Goal: Answer question/provide support: Answer question/provide support

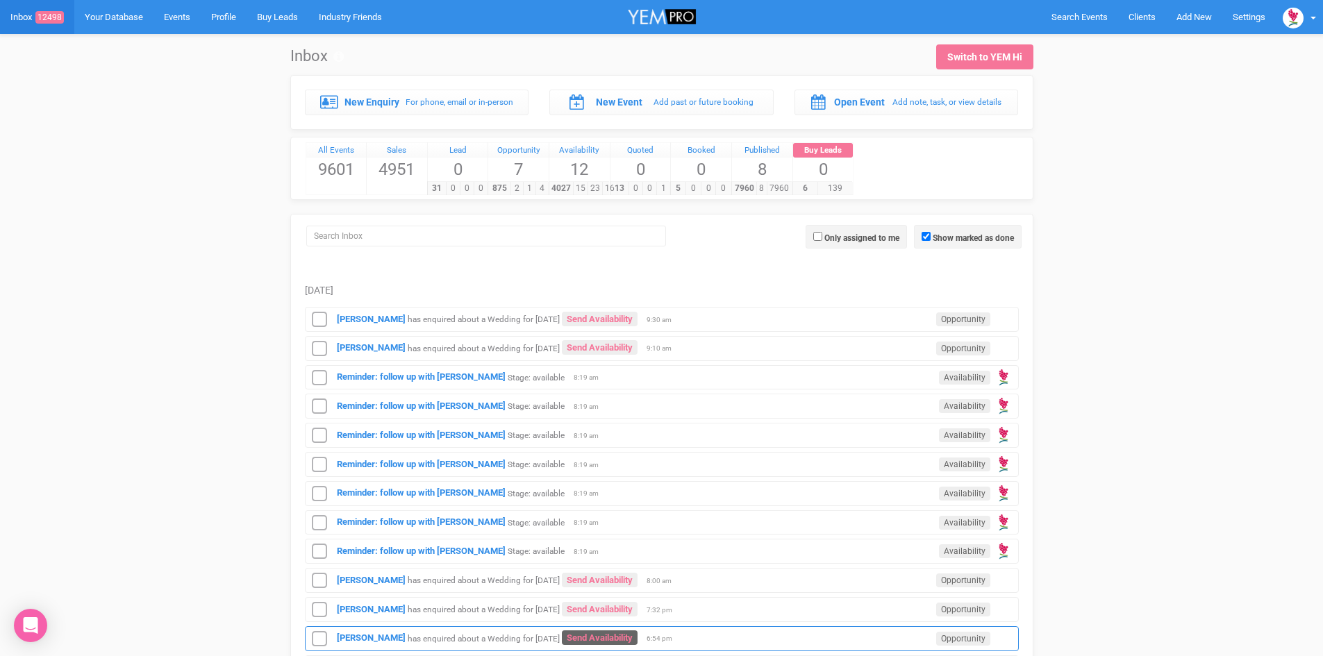
scroll to position [347, 0]
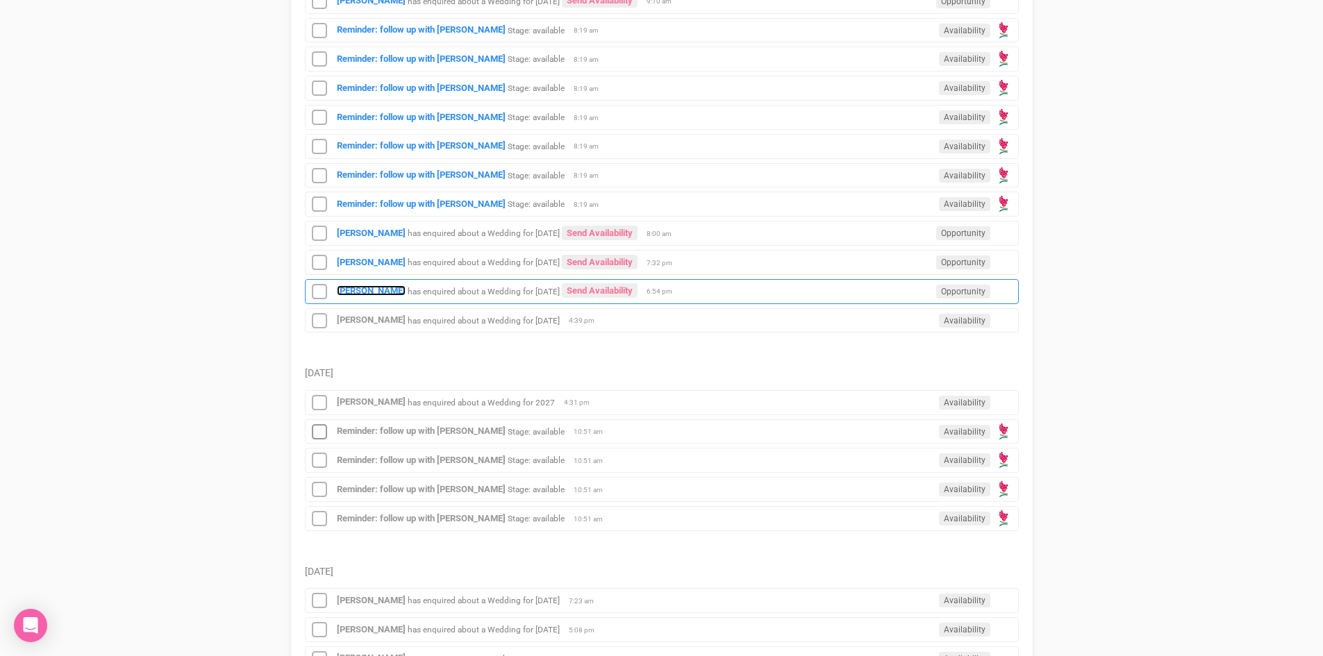
click at [365, 285] on div "[PERSON_NAME] has enquired about a Wedding for [DATE] Send Availability Opportu…" at bounding box center [662, 291] width 714 height 25
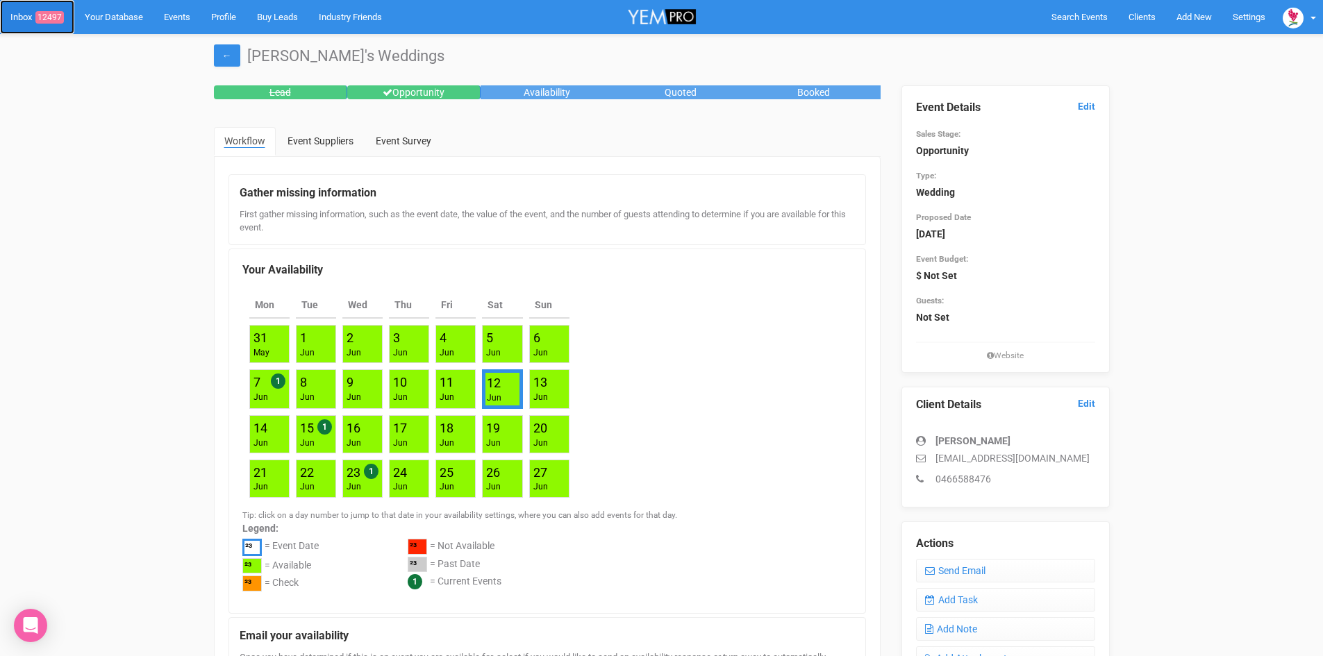
click at [53, 14] on span "12497" at bounding box center [49, 17] width 28 height 13
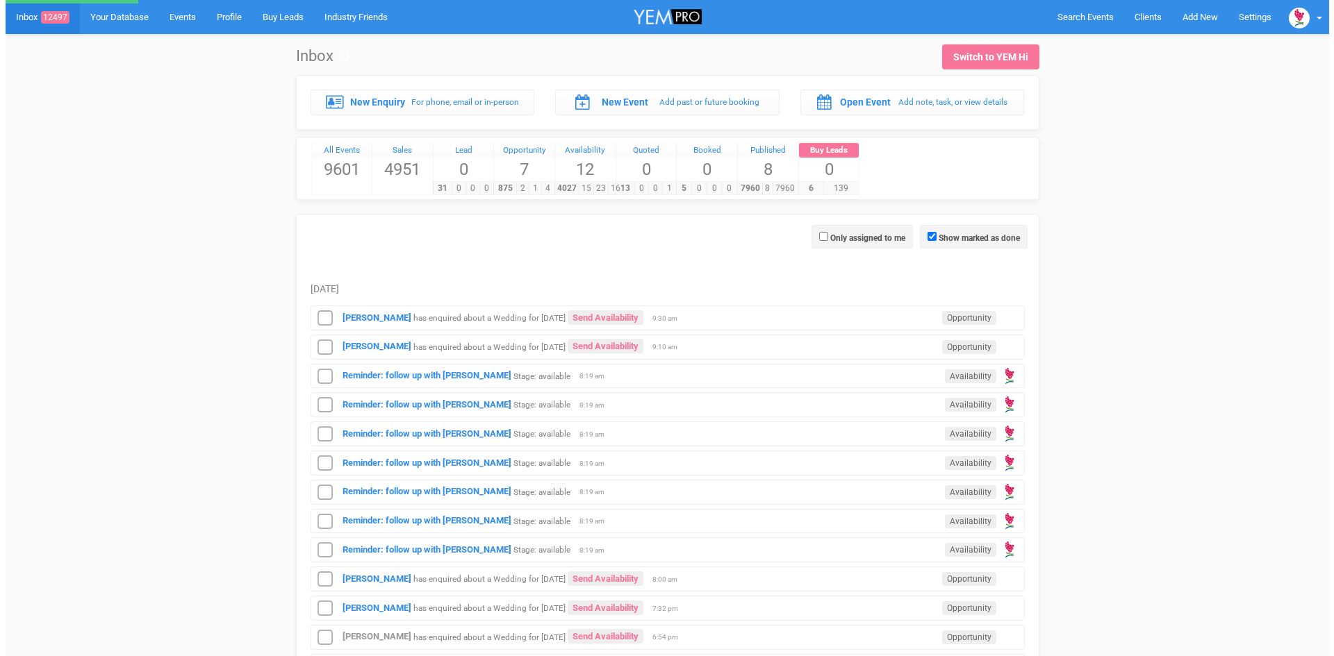
scroll to position [417, 0]
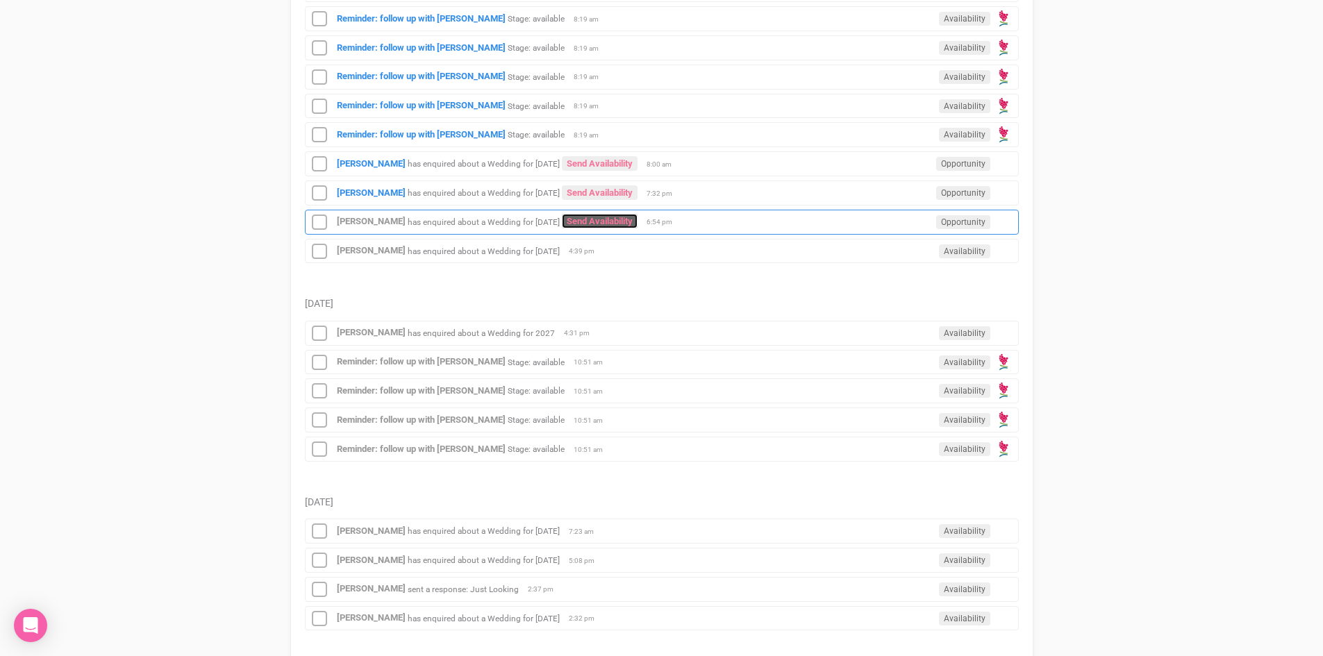
click at [631, 219] on link "Send Availability" at bounding box center [600, 221] width 76 height 15
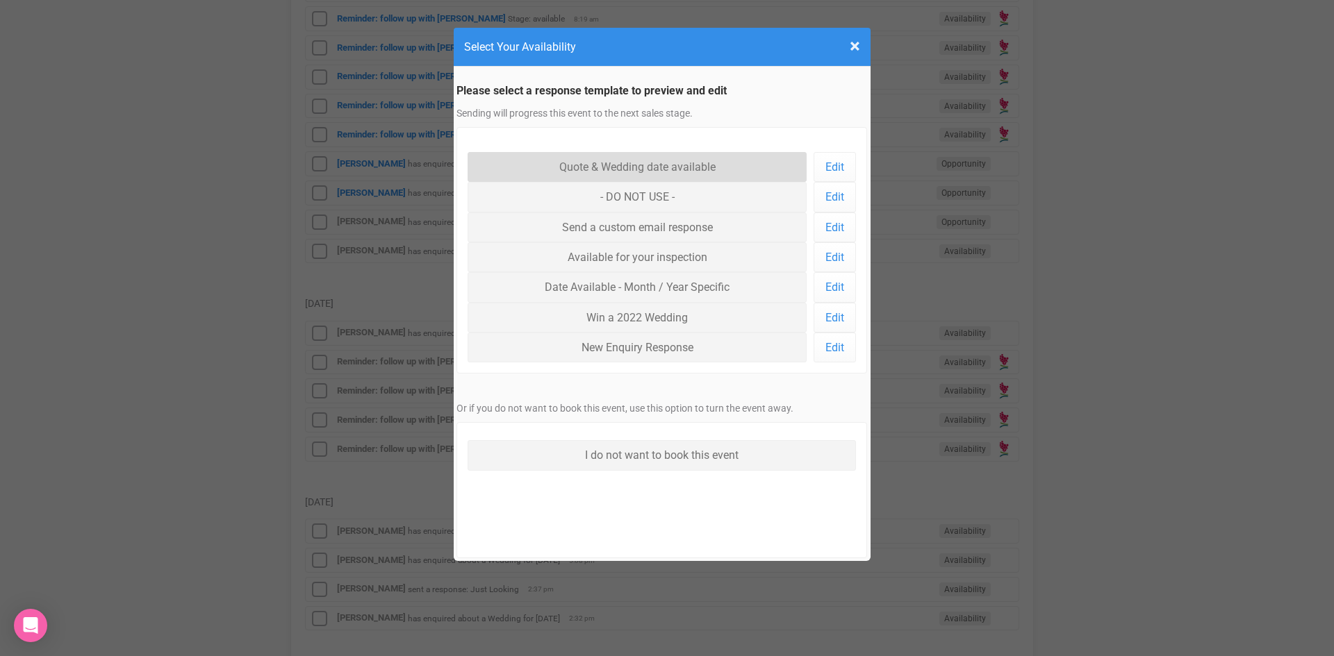
click at [604, 160] on link "Quote & Wedding date available" at bounding box center [637, 167] width 340 height 30
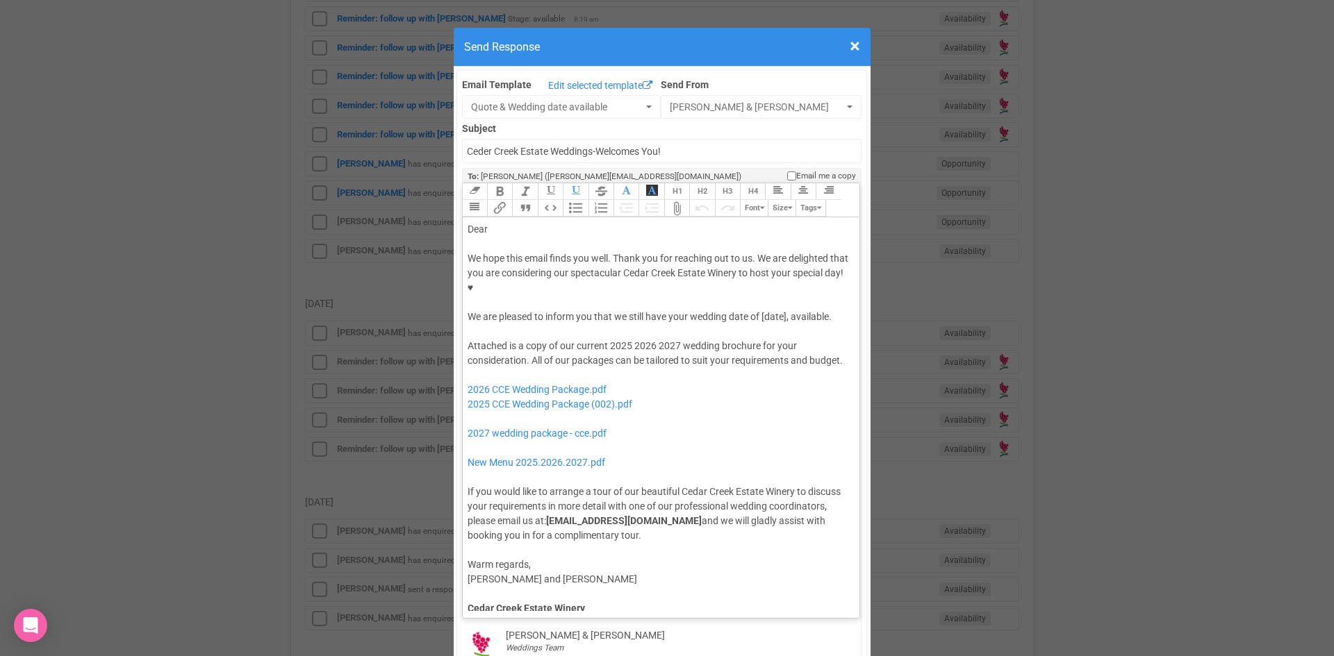
click at [757, 271] on div "We hope this email finds you well. Thank you for reaching out to us. We are del…" at bounding box center [658, 287] width 383 height 73
click at [524, 222] on div "Dear" at bounding box center [658, 229] width 383 height 15
click at [654, 339] on div "Attached is a copy of our current 2025 2026 2027 wedding brochure for your cons…" at bounding box center [658, 441] width 383 height 204
drag, startPoint x: 659, startPoint y: 380, endPoint x: 460, endPoint y: 364, distance: 200.0
click at [463, 364] on trix-editor "Dear [PERSON_NAME], We hope this email finds you well. Thank you for reaching o…" at bounding box center [661, 414] width 397 height 394
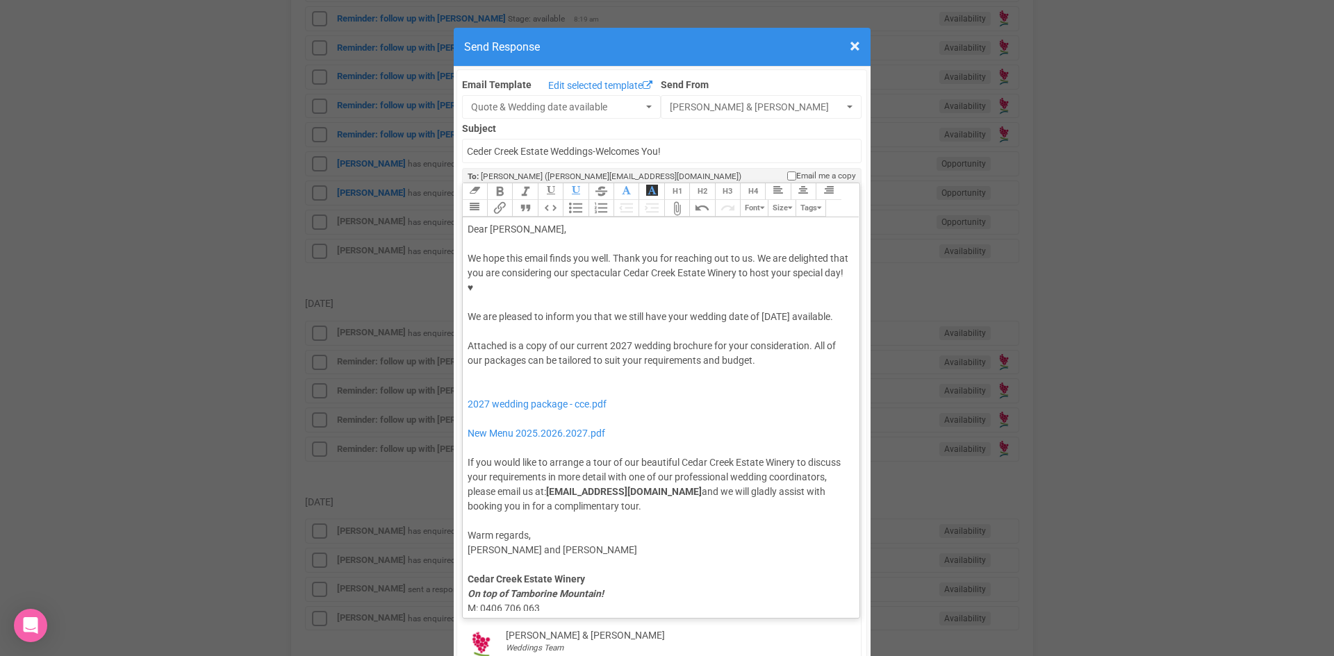
type trix-editor "<lor>Ipsu Dolors,</ame><con><adipis>&elit;</seddoe></tem><inc>Ut labo etdo magn…"
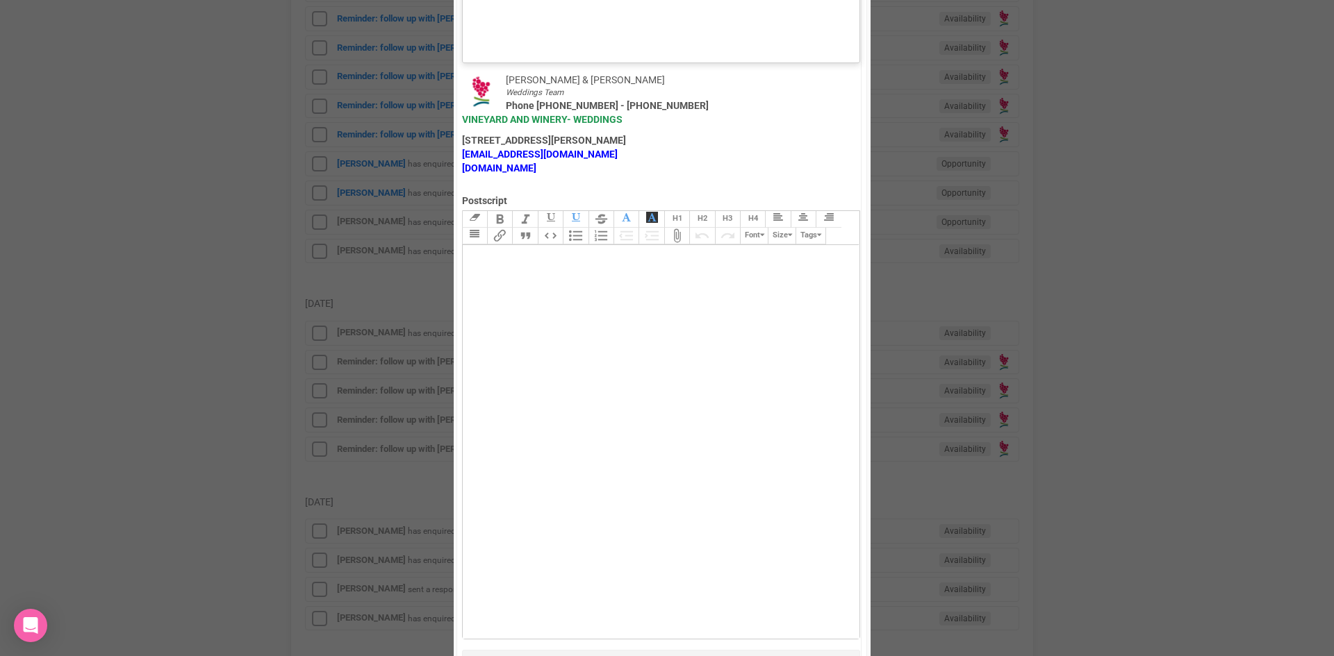
scroll to position [962, 0]
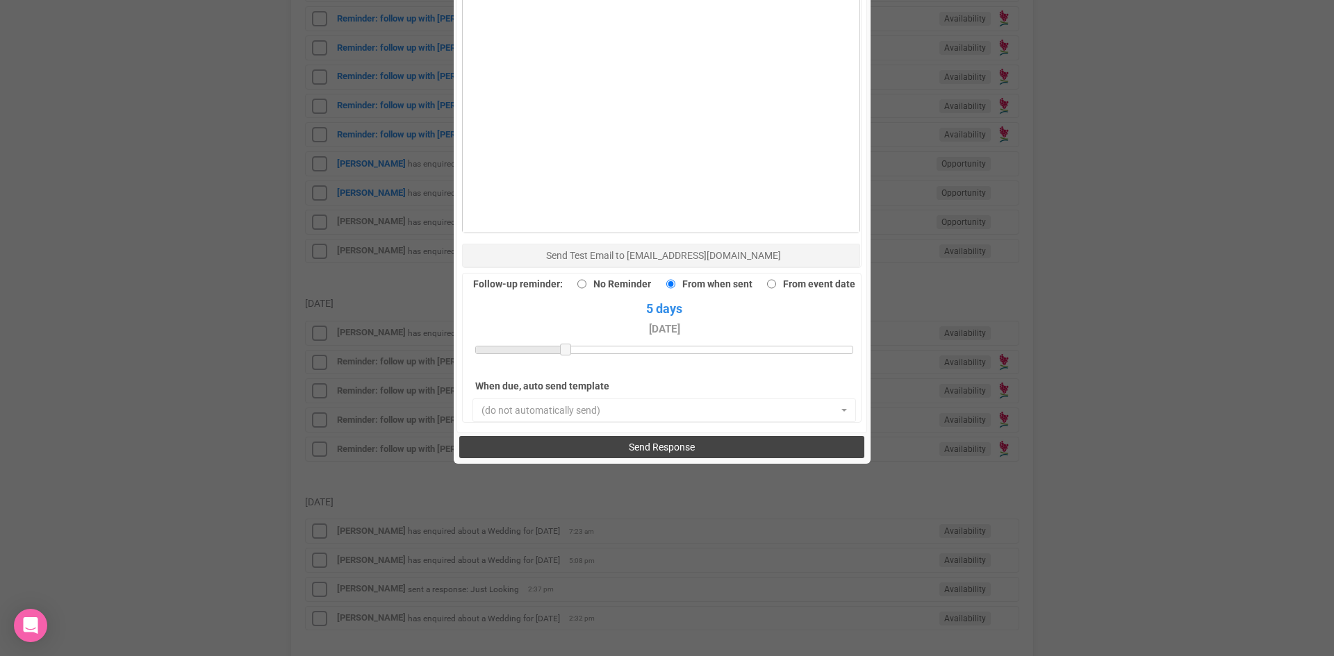
click at [580, 436] on button "Send Response" at bounding box center [661, 447] width 405 height 22
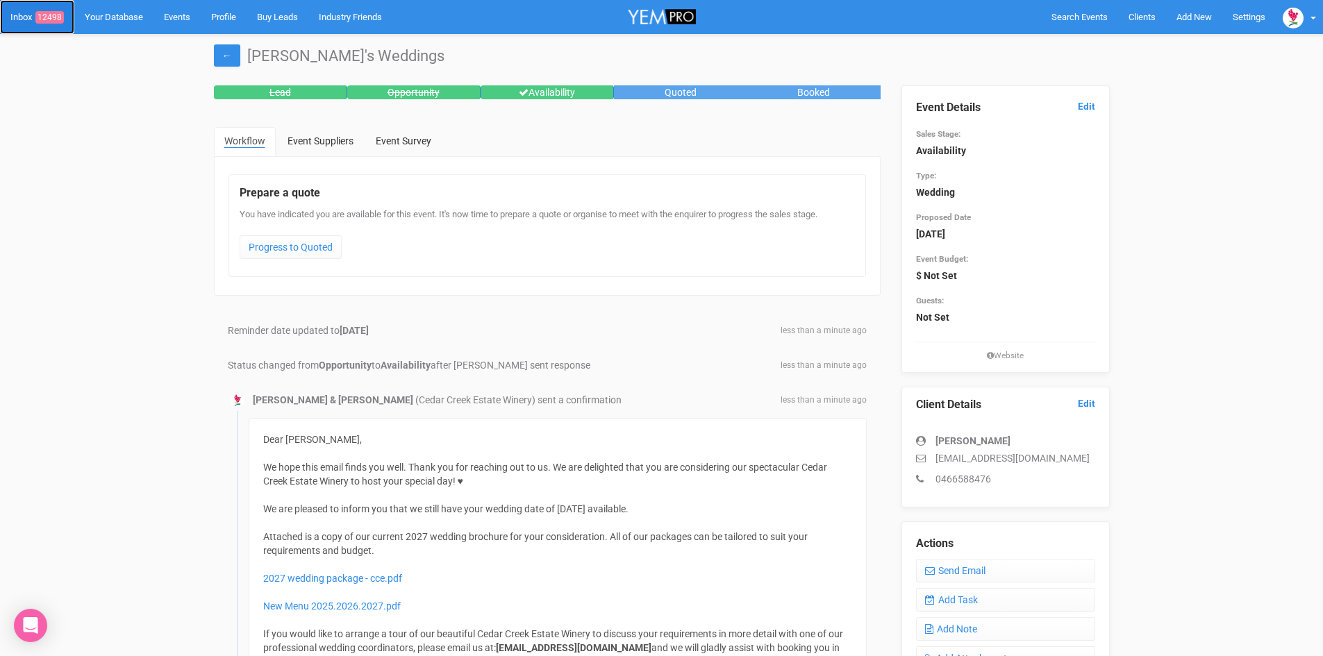
click at [53, 13] on span "12498" at bounding box center [49, 17] width 28 height 13
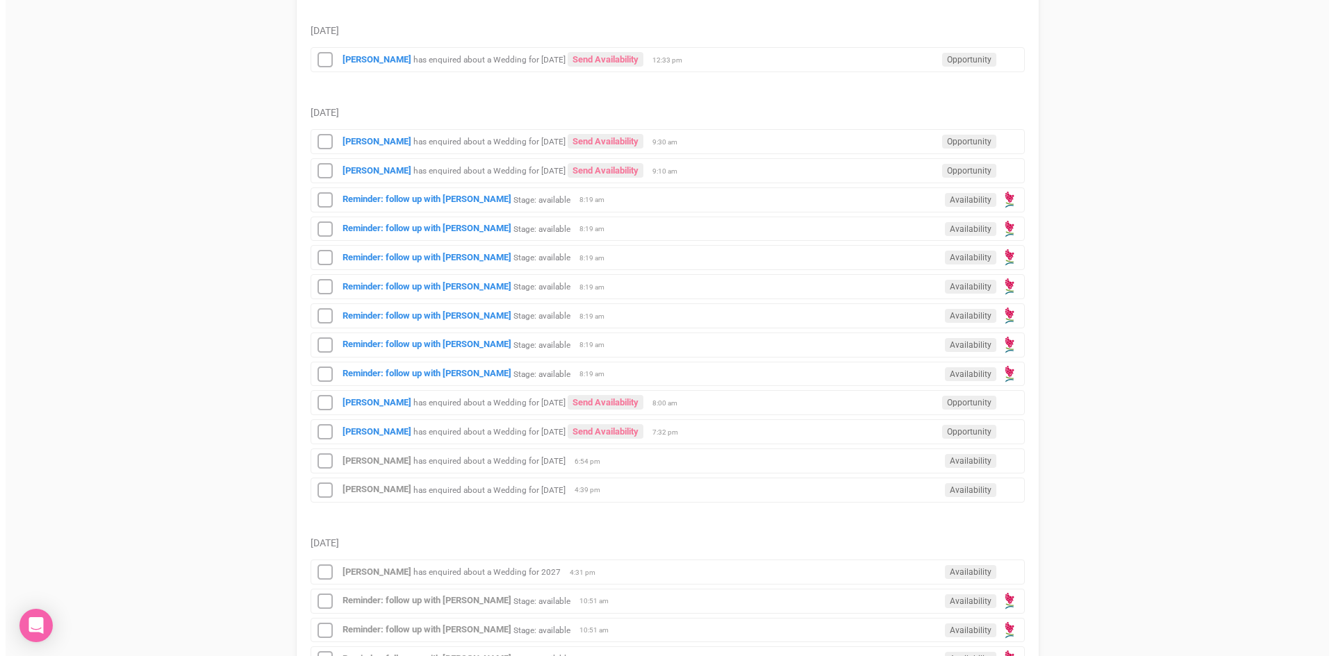
scroll to position [417, 0]
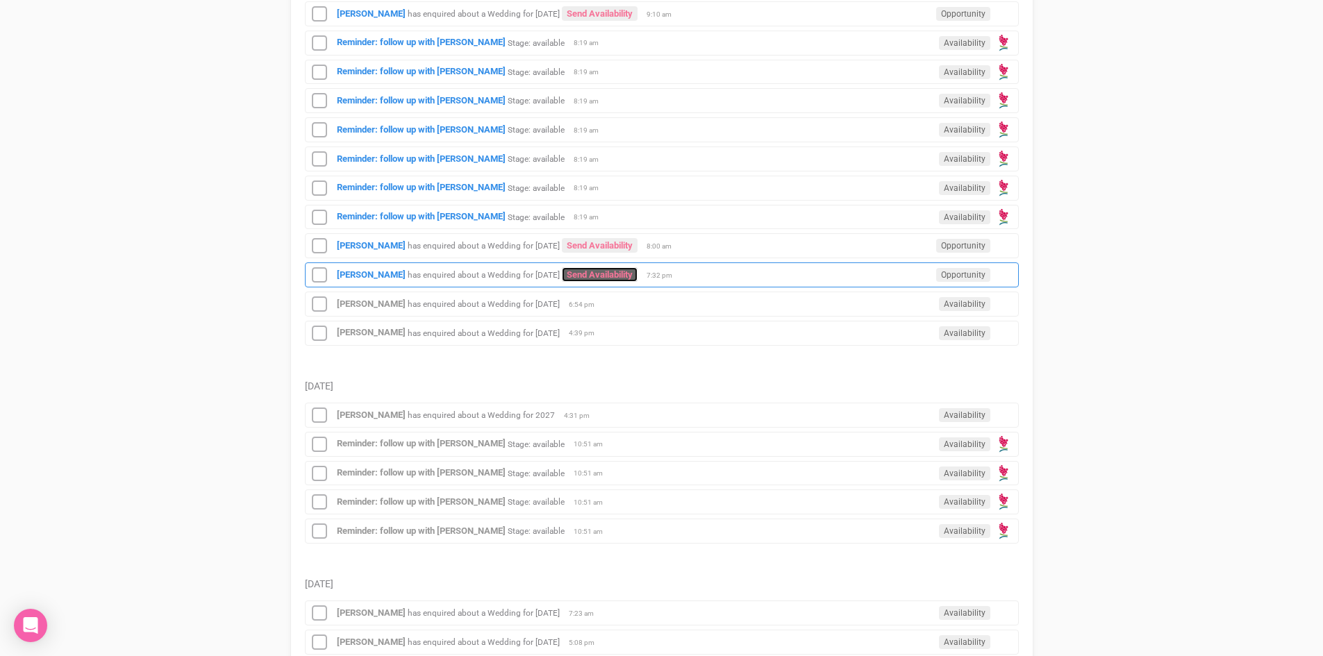
click at [631, 270] on link "Send Availability" at bounding box center [600, 274] width 76 height 15
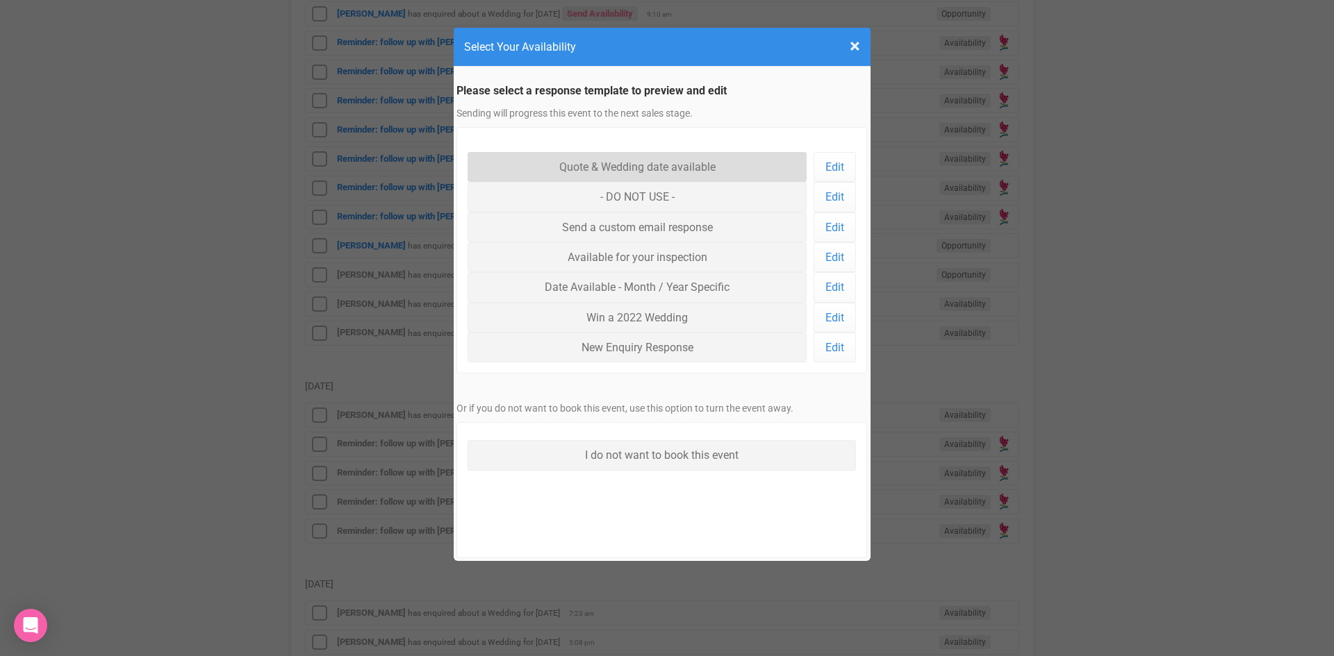
click at [618, 160] on link "Quote & Wedding date available" at bounding box center [637, 167] width 340 height 30
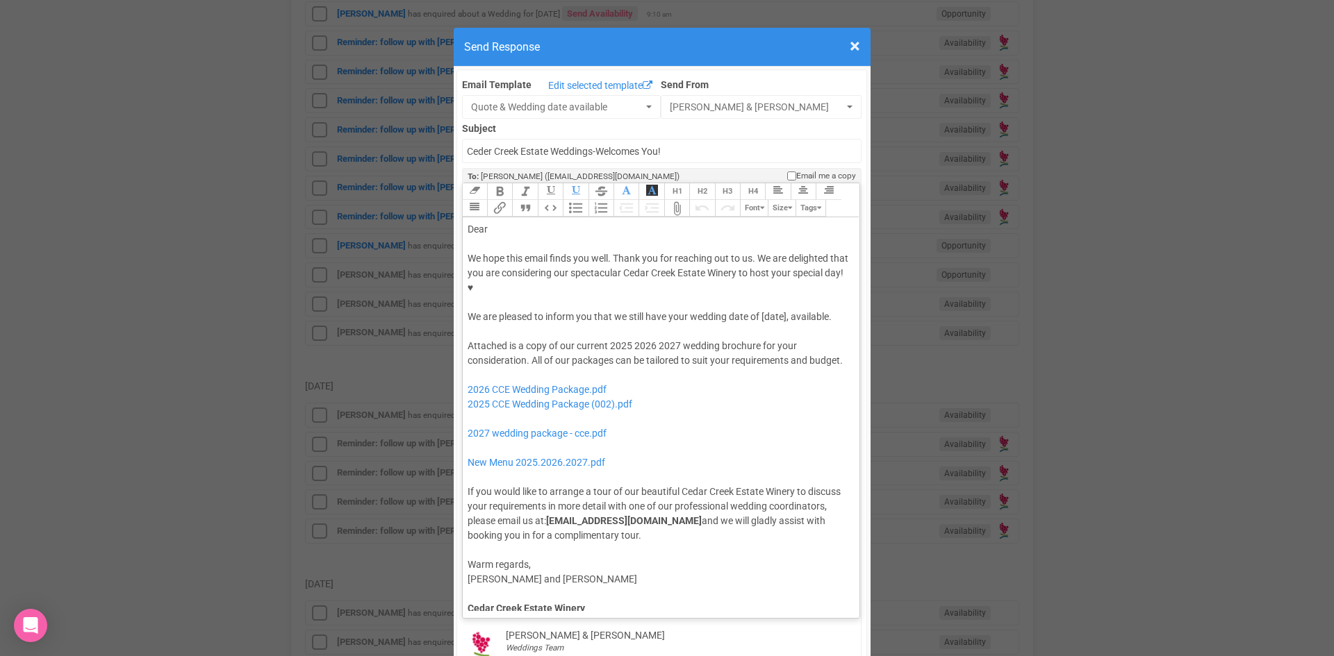
click at [514, 222] on div "Dear" at bounding box center [658, 229] width 383 height 15
click at [757, 273] on div "We hope this email finds you well. Thank you for reaching out to us. We are del…" at bounding box center [658, 287] width 383 height 73
click at [629, 339] on div "Attached is a copy of our current 2025 2026 2027 wedding brochure for your cons…" at bounding box center [658, 441] width 383 height 204
click at [781, 339] on div "Attached is a copy of our current 2026 wedding brochure for your consideration.…" at bounding box center [658, 441] width 383 height 204
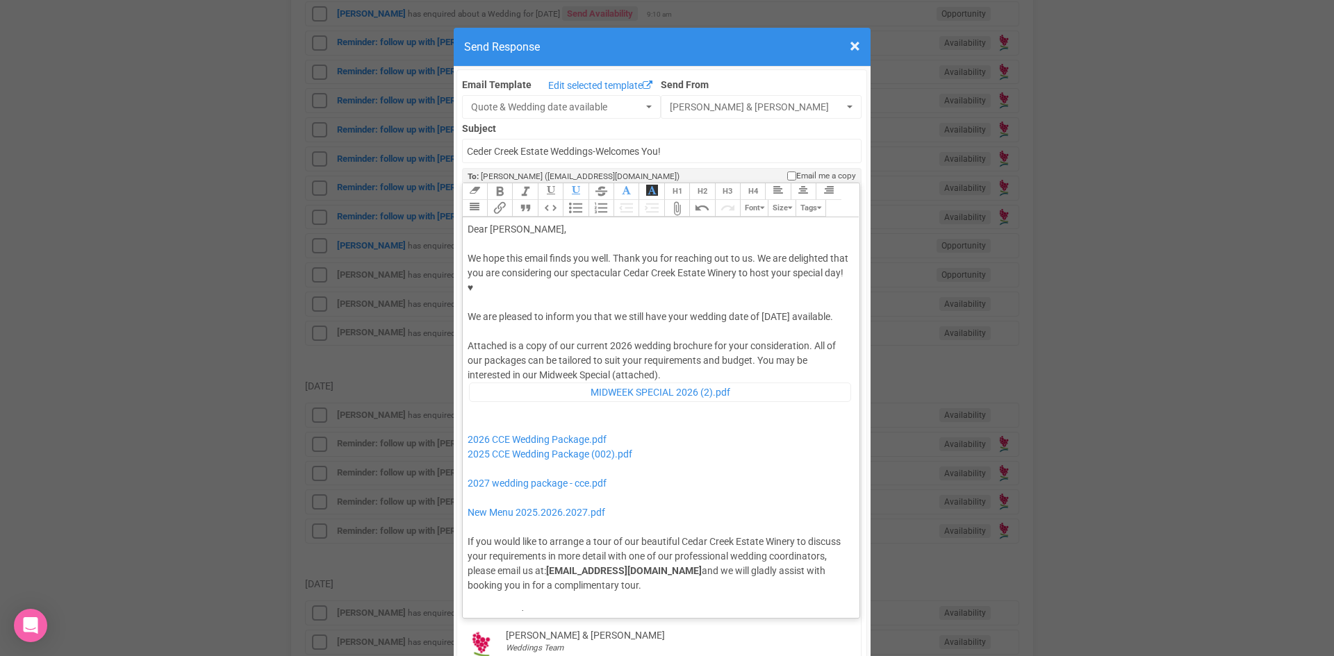
drag, startPoint x: 580, startPoint y: 441, endPoint x: 659, endPoint y: 465, distance: 82.0
click at [659, 465] on div "Attached is a copy of our current 2026 wedding brochure for your consideration.…" at bounding box center [658, 466] width 383 height 254
drag, startPoint x: 633, startPoint y: 456, endPoint x: 460, endPoint y: 458, distance: 173.7
click at [463, 458] on trix-editor "Dear Jessie, We hope this email finds you well. Thank you for reaching out to u…" at bounding box center [661, 414] width 397 height 394
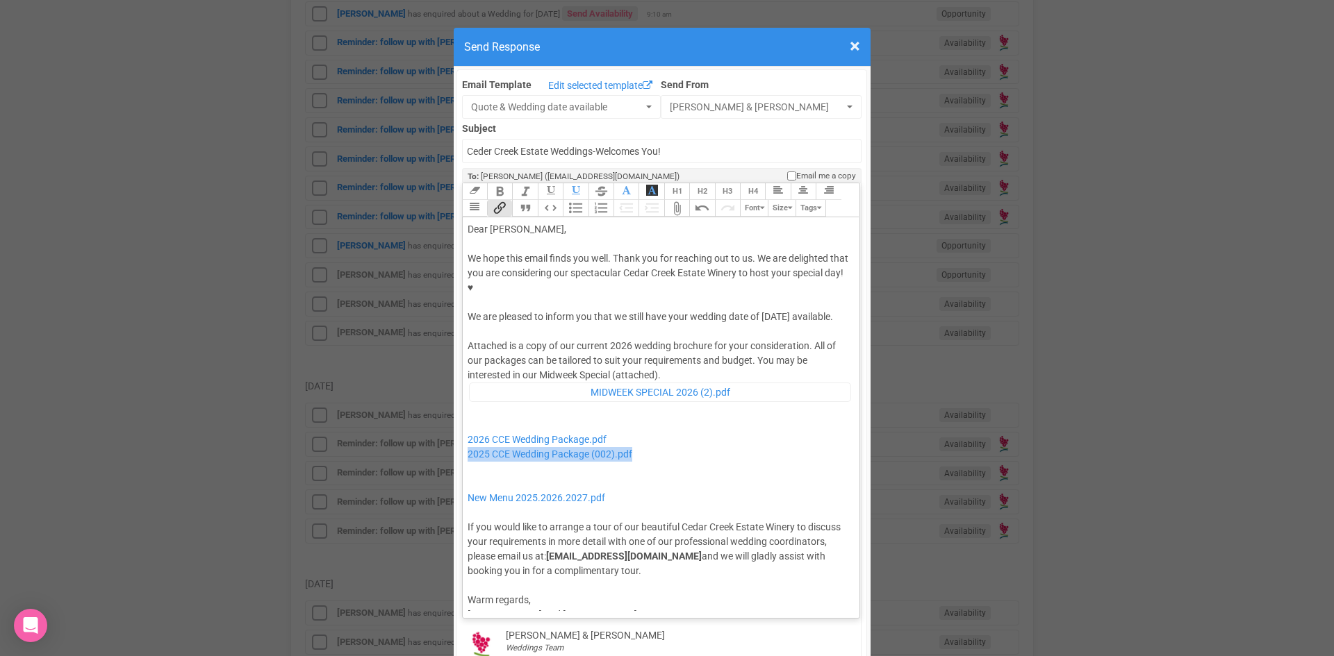
drag, startPoint x: 631, startPoint y: 424, endPoint x: 456, endPoint y: 426, distance: 175.1
click at [462, 426] on div "Link Unlink Bold Italic Strikethrough H1 H2 H3 H4 Link Quote Code Bullets Numbe…" at bounding box center [661, 401] width 399 height 436
click at [470, 440] on div "Attached is a copy of our current 2026 wedding brochure for your consideration.…" at bounding box center [658, 458] width 383 height 239
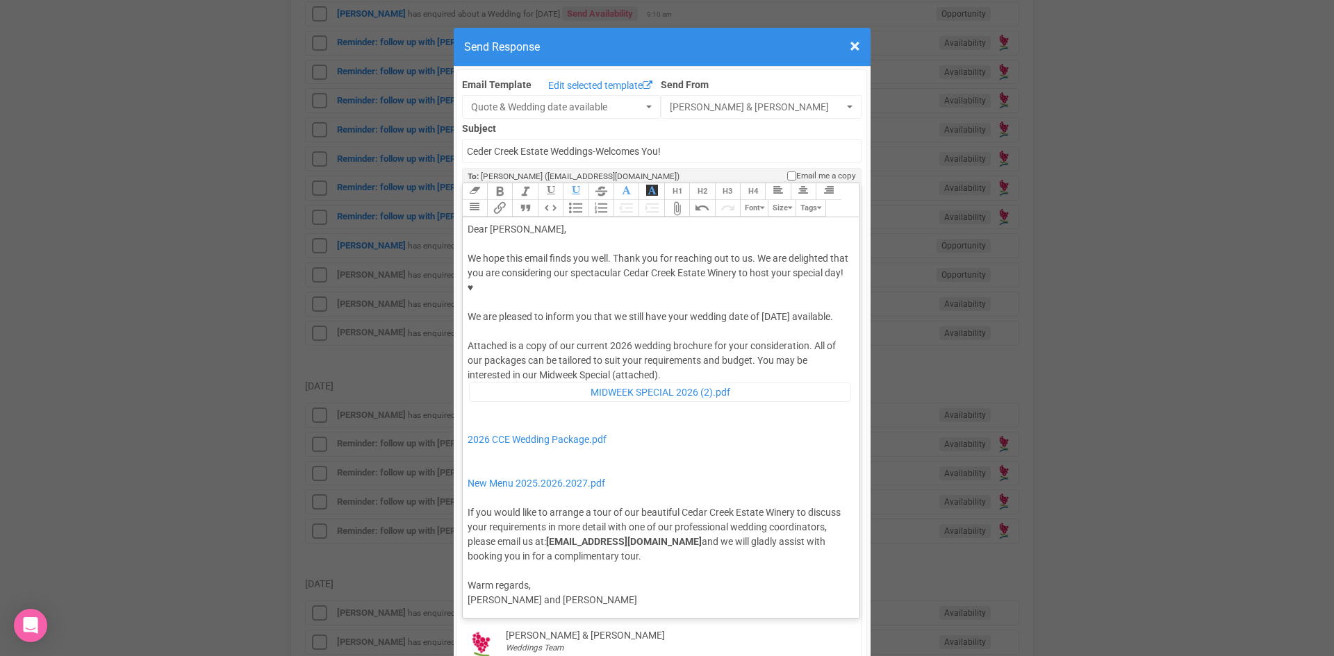
type trix-editor "<div>Dear Jessie,</div><div><strong>&nbsp;</strong></div><div>We hope this emai…"
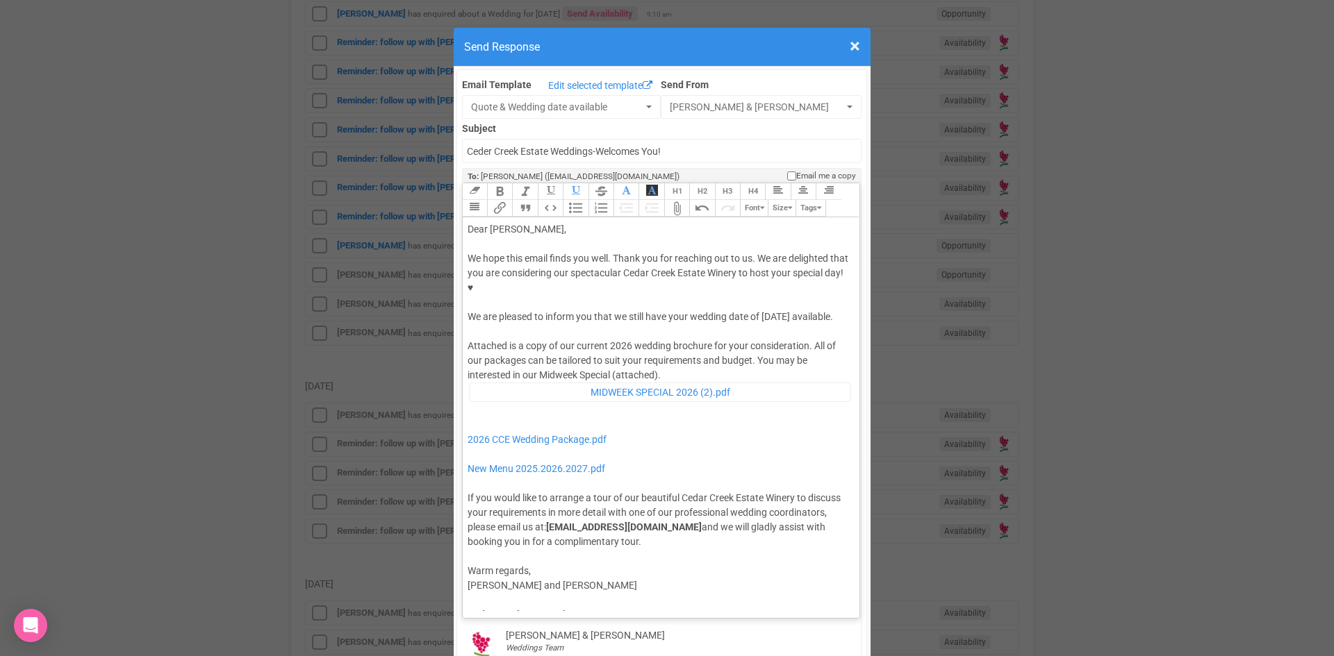
click at [691, 422] on div "Attached is a copy of our current 2026 wedding brochure for your consideration.…" at bounding box center [658, 444] width 383 height 210
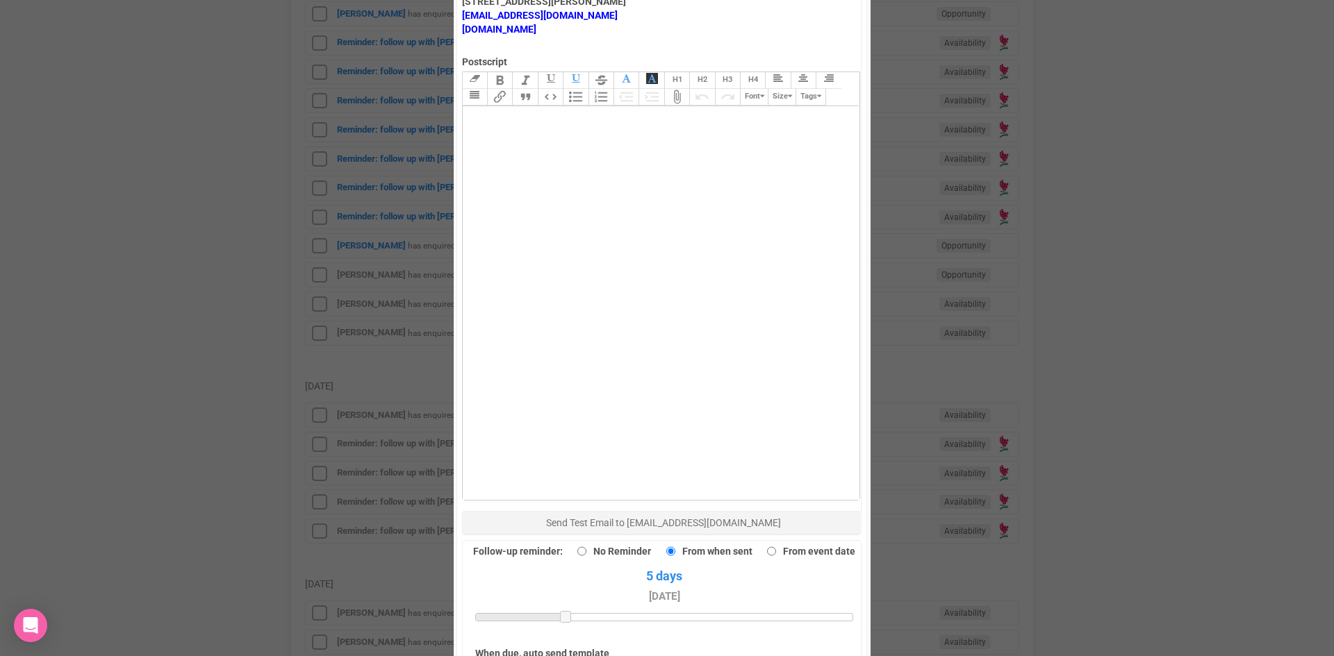
scroll to position [962, 0]
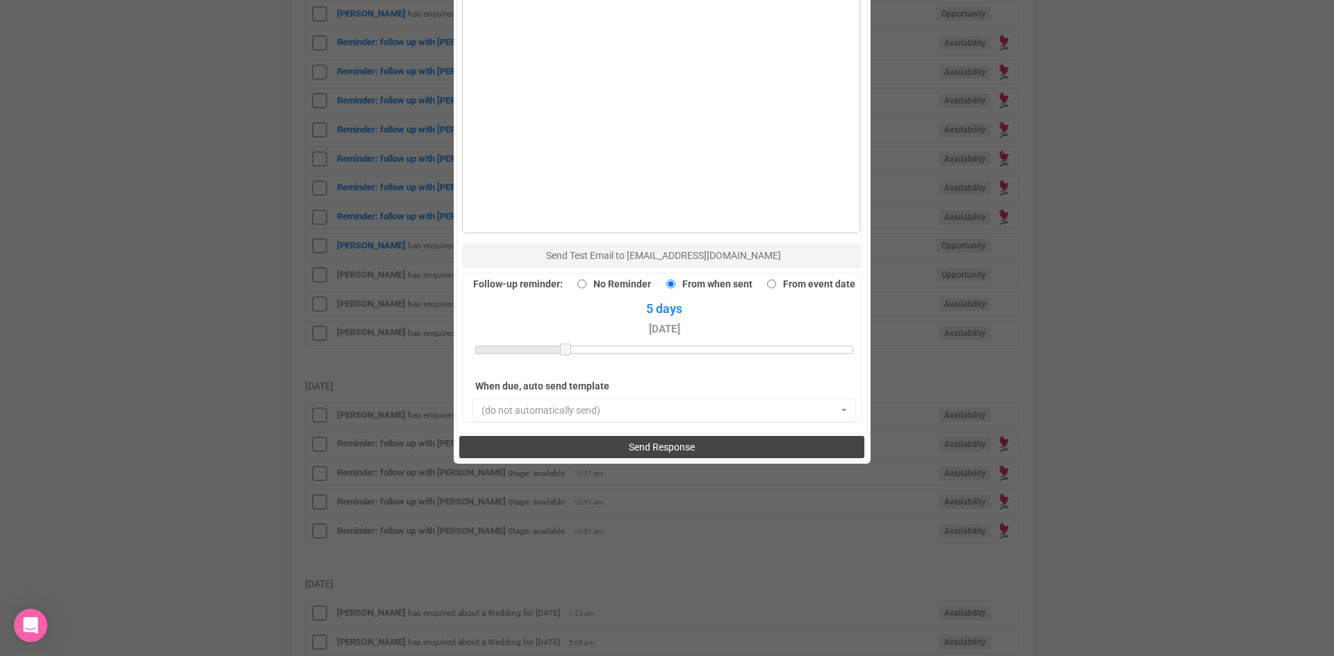
click at [594, 436] on button "Send Response" at bounding box center [661, 447] width 405 height 22
